Goal: Task Accomplishment & Management: Complete application form

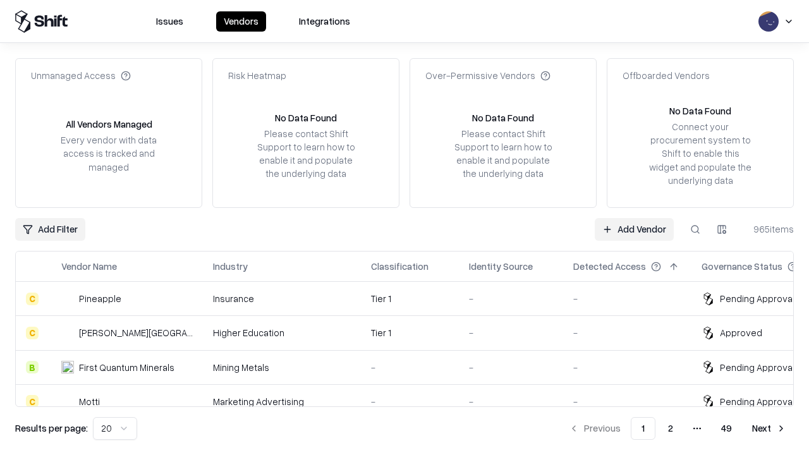
click at [634, 229] on link "Add Vendor" at bounding box center [634, 229] width 79 height 23
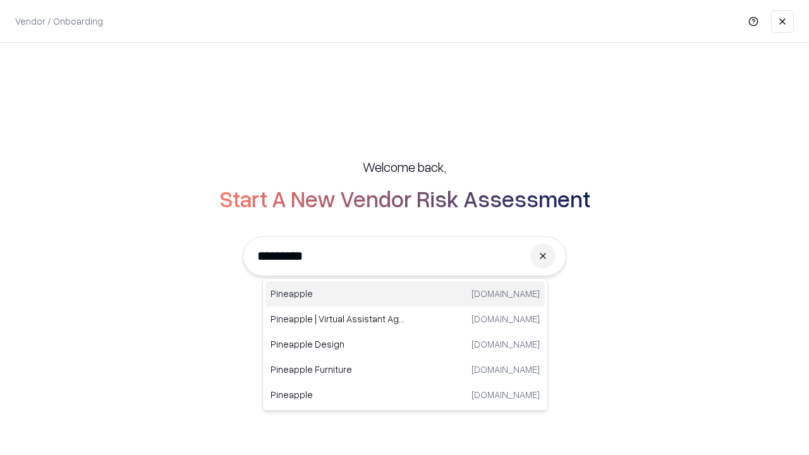
click at [405, 294] on div "Pineapple [DOMAIN_NAME]" at bounding box center [405, 293] width 279 height 25
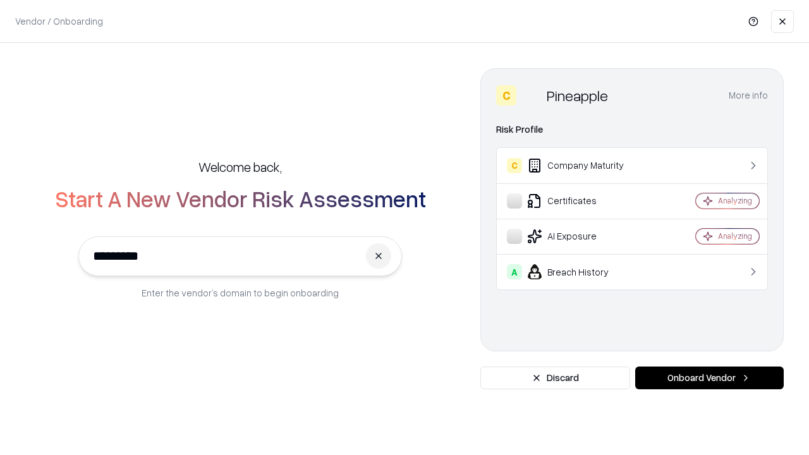
type input "*********"
click at [709, 378] on button "Onboard Vendor" at bounding box center [709, 378] width 149 height 23
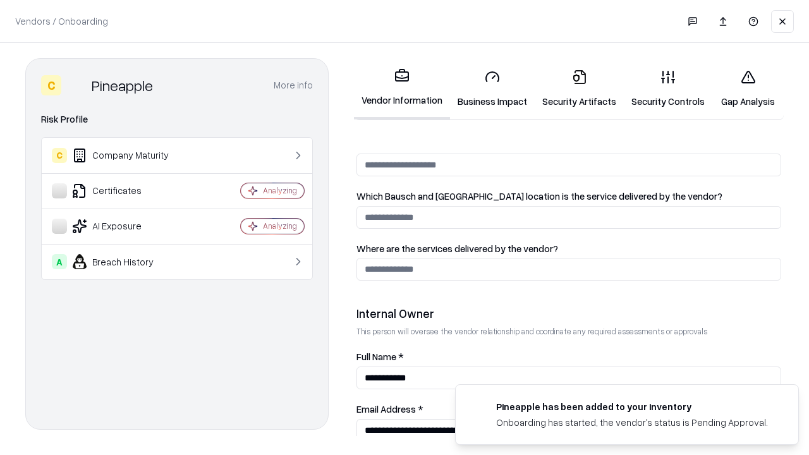
scroll to position [655, 0]
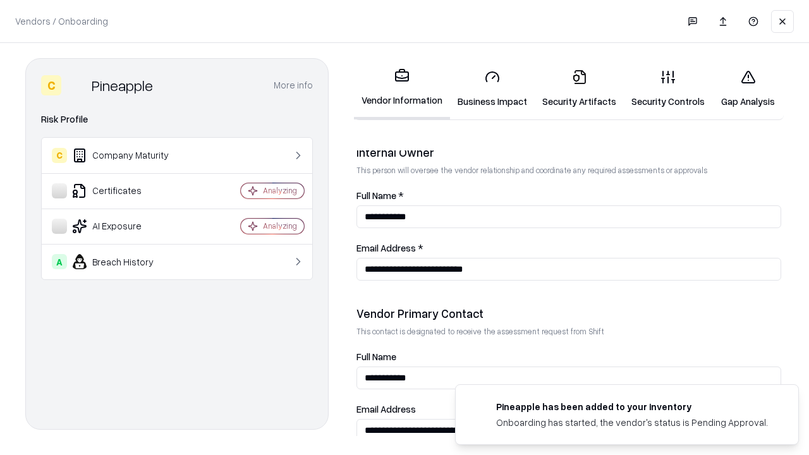
click at [579, 89] on link "Security Artifacts" at bounding box center [579, 88] width 89 height 59
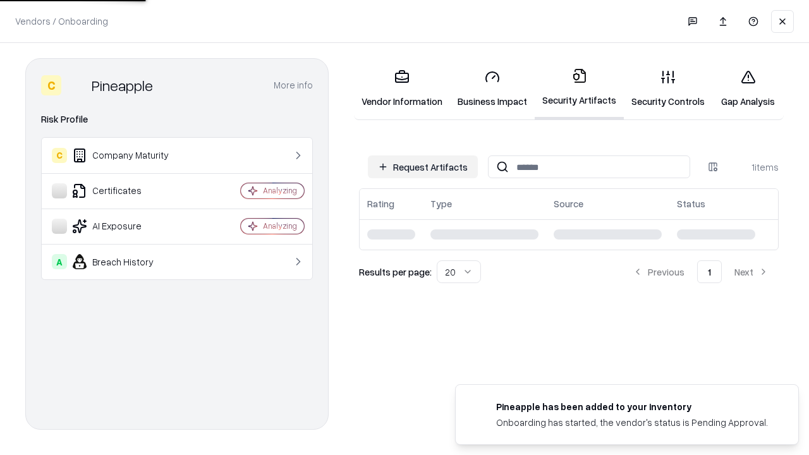
click at [423, 167] on button "Request Artifacts" at bounding box center [423, 167] width 110 height 23
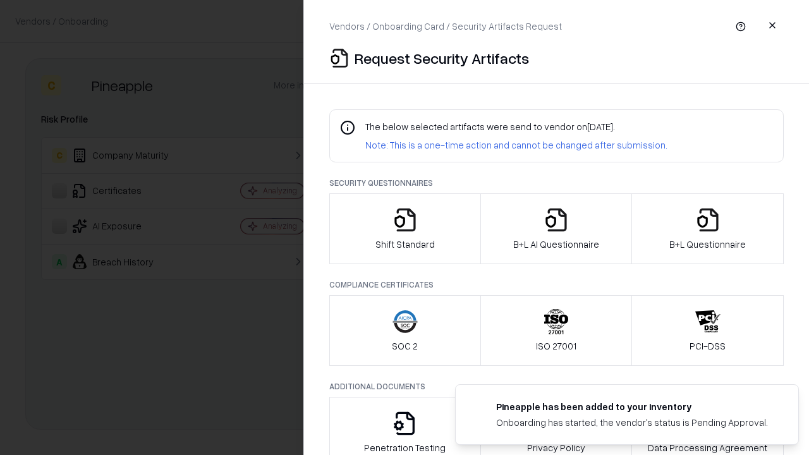
click at [707, 229] on icon "button" at bounding box center [707, 219] width 25 height 25
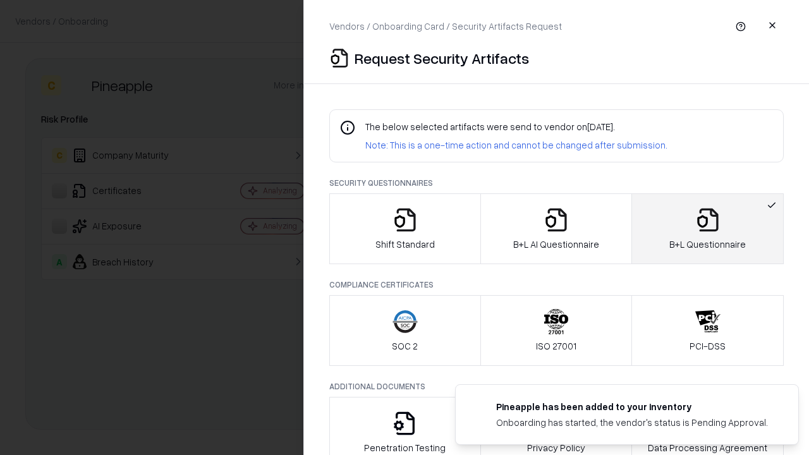
click at [556, 229] on icon "button" at bounding box center [556, 219] width 25 height 25
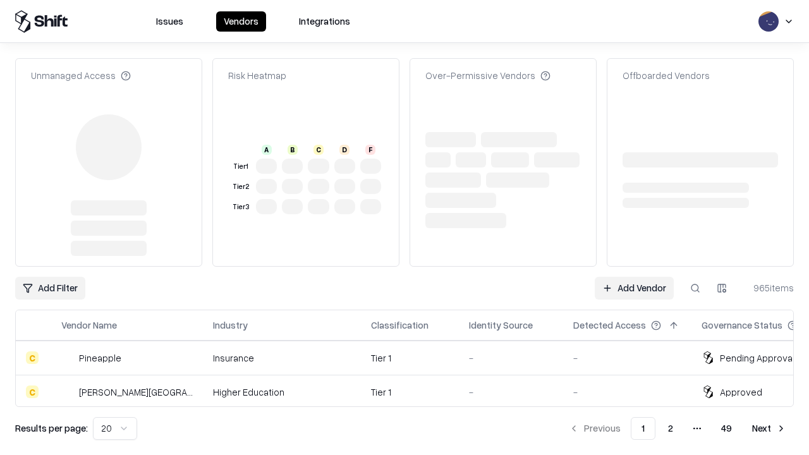
click at [634, 277] on link "Add Vendor" at bounding box center [634, 288] width 79 height 23
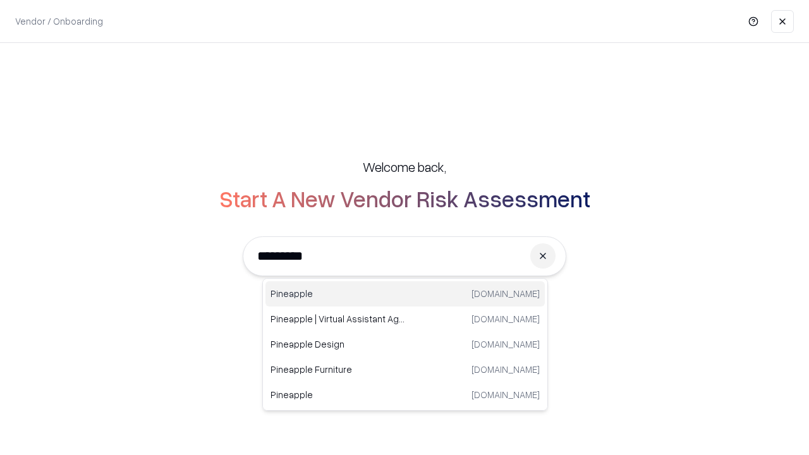
click at [405, 294] on div "Pineapple [DOMAIN_NAME]" at bounding box center [405, 293] width 279 height 25
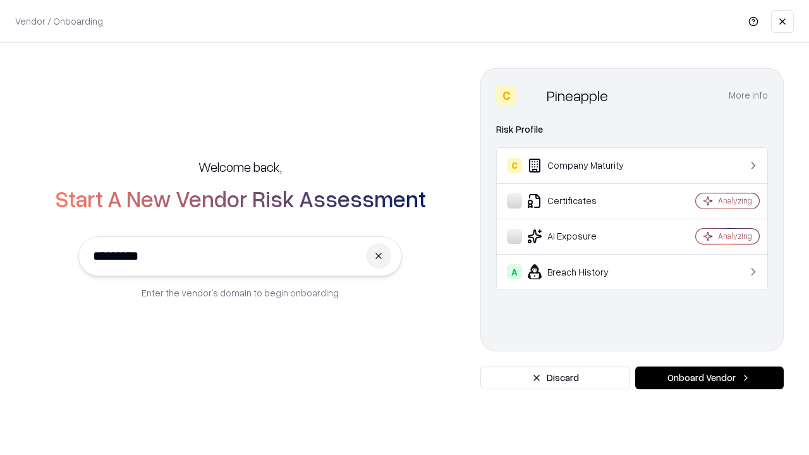
type input "*********"
click at [709, 378] on button "Onboard Vendor" at bounding box center [709, 378] width 149 height 23
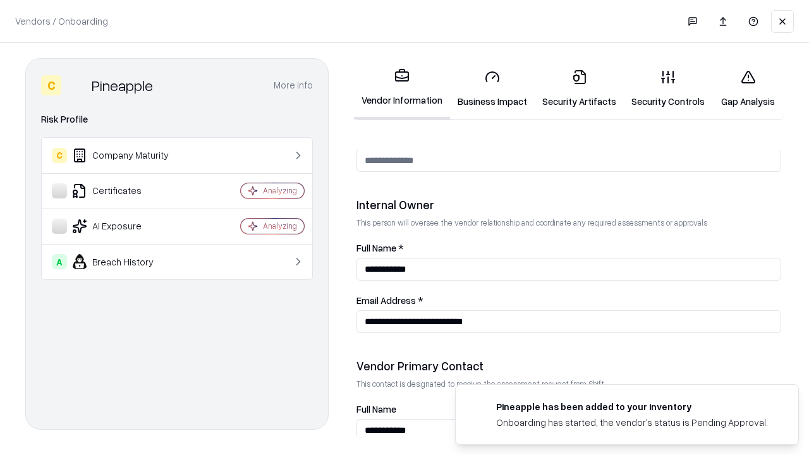
scroll to position [655, 0]
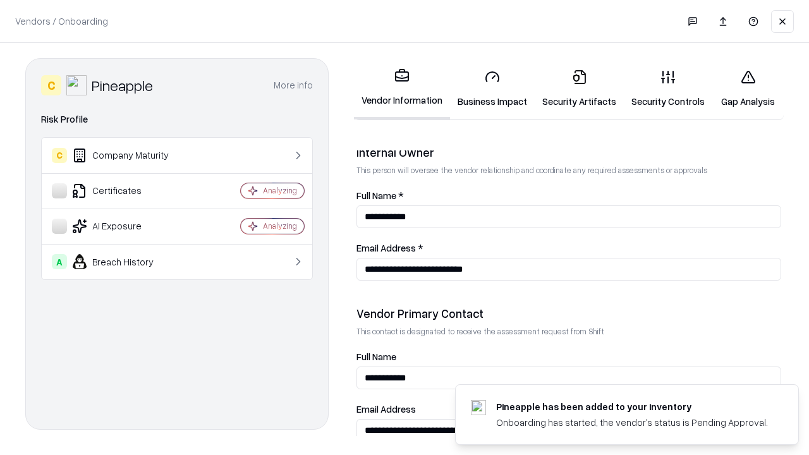
click at [748, 89] on link "Gap Analysis" at bounding box center [747, 88] width 71 height 59
